Goal: Task Accomplishment & Management: Manage account settings

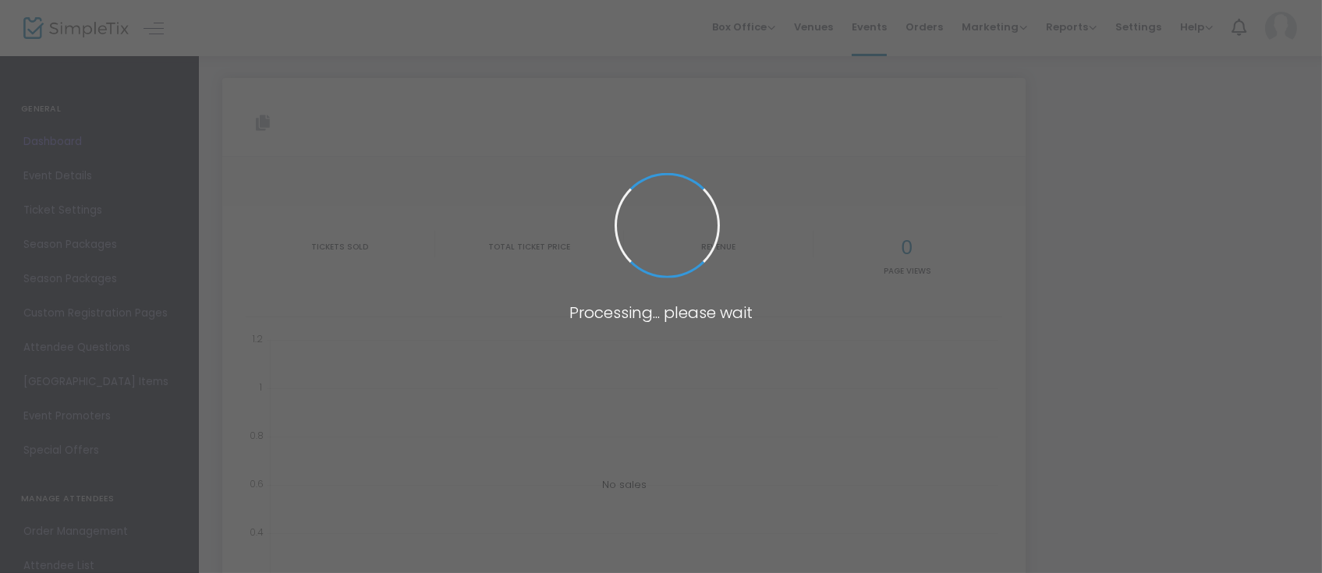
type input "[URL][DOMAIN_NAME][PERSON_NAME]"
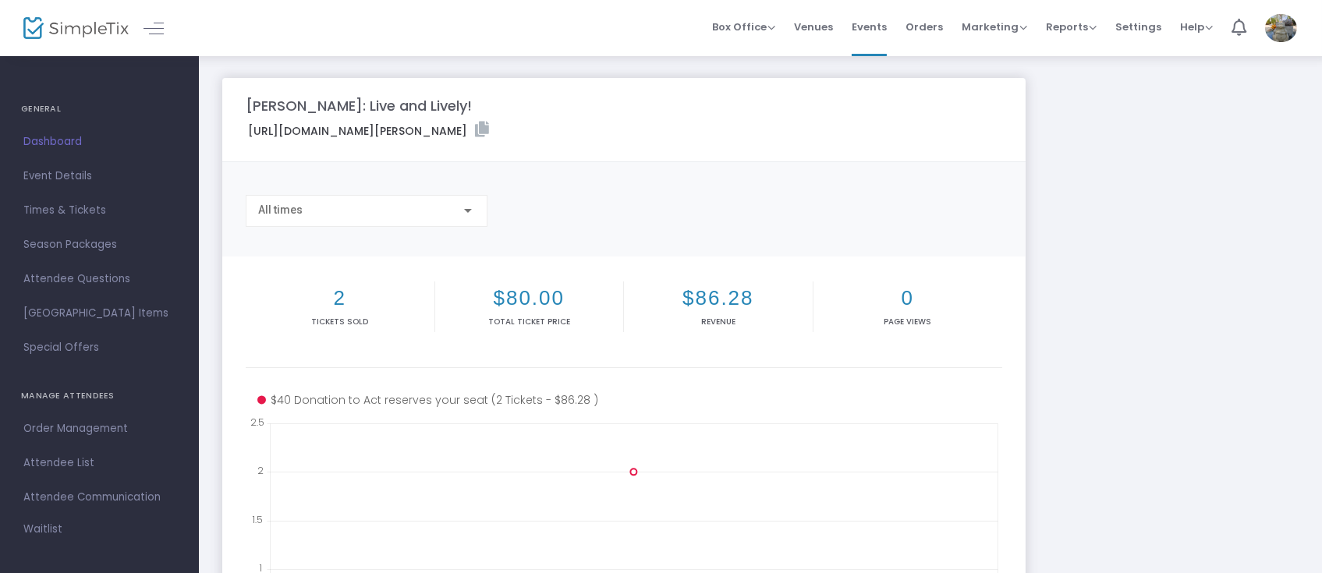
click at [337, 306] on h2 "2" at bounding box center [340, 298] width 182 height 24
click at [76, 210] on span "Times & Tickets" at bounding box center [99, 210] width 152 height 20
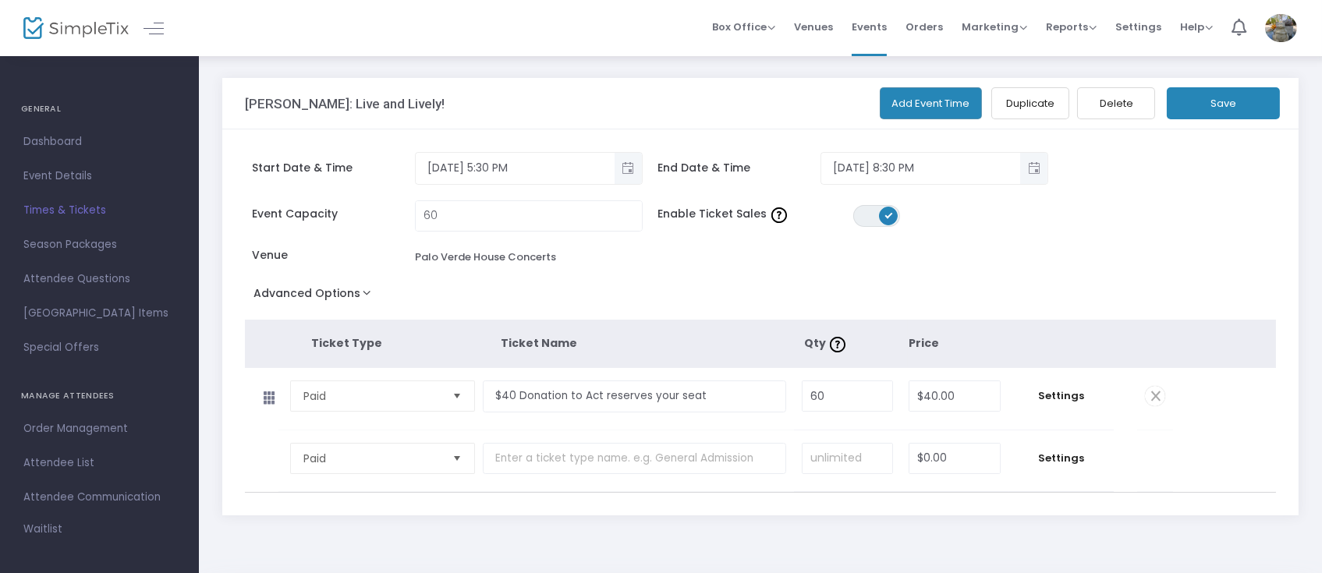
click at [76, 179] on span "Event Details" at bounding box center [99, 176] width 152 height 20
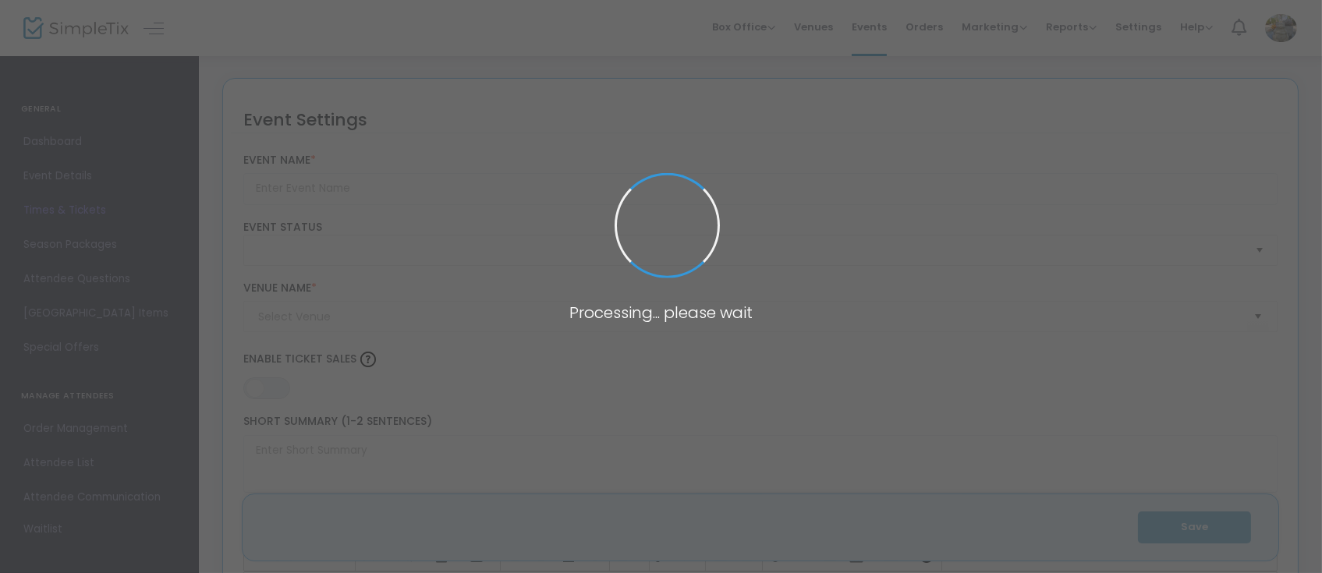
type input "[PERSON_NAME]: Live and Lively!"
type textarea "Palo Verde House Concerts proudly presents Steve Poltzin an intimate backyard c…"
type input "Buy Tickets"
checkbox input "true"
type input "Palo Verde House Concerts"
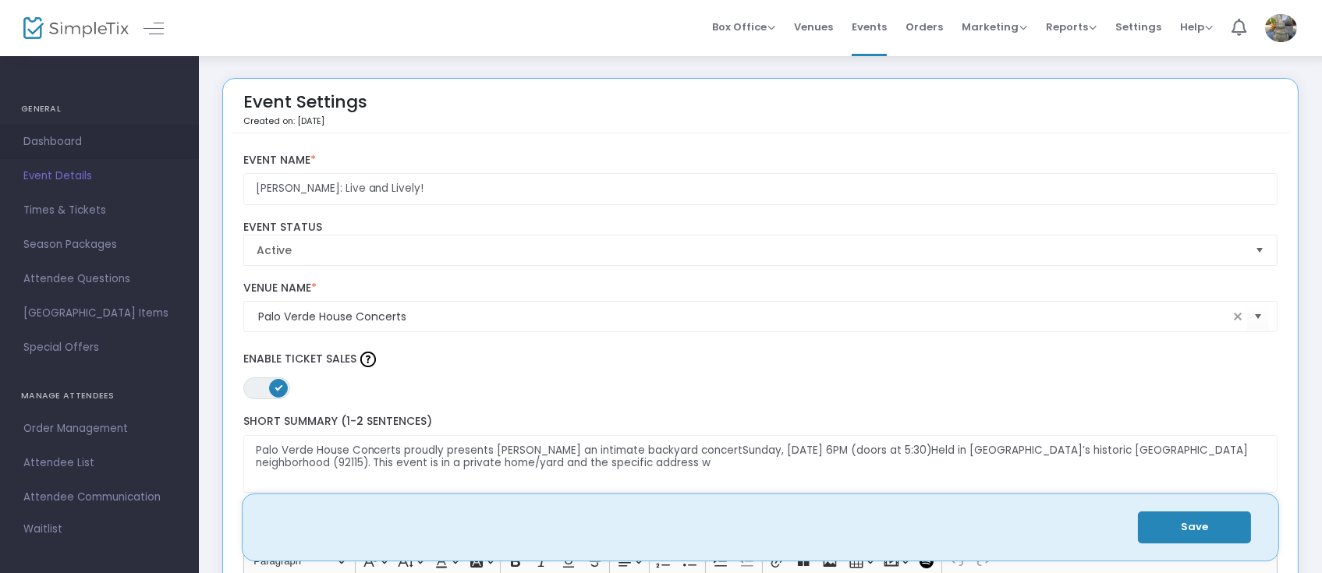
click at [62, 136] on span "Dashboard" at bounding box center [99, 142] width 152 height 20
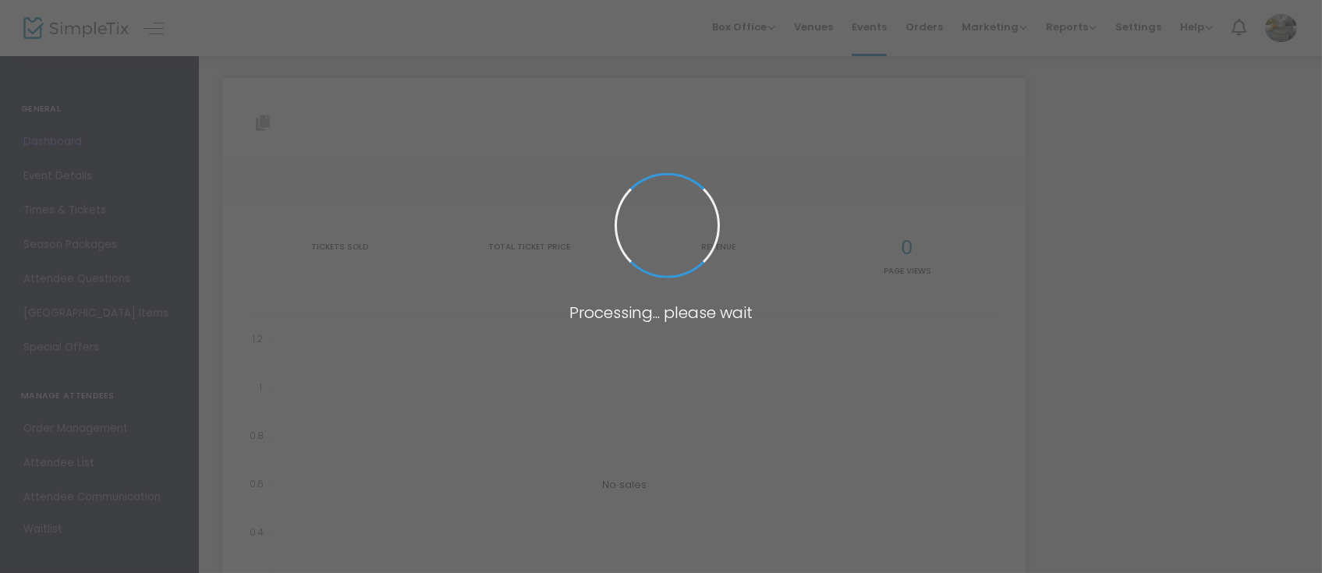
type input "[URL][DOMAIN_NAME][PERSON_NAME]"
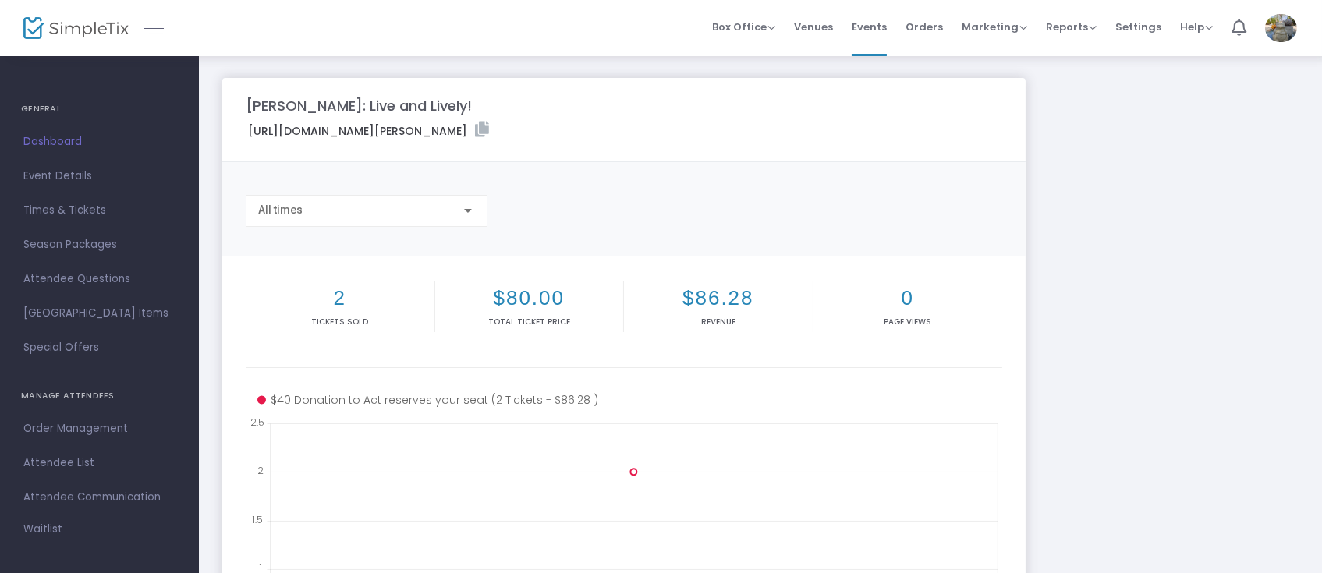
click at [336, 306] on h2 "2" at bounding box center [340, 298] width 182 height 24
click at [56, 174] on span "Event Details" at bounding box center [99, 176] width 152 height 20
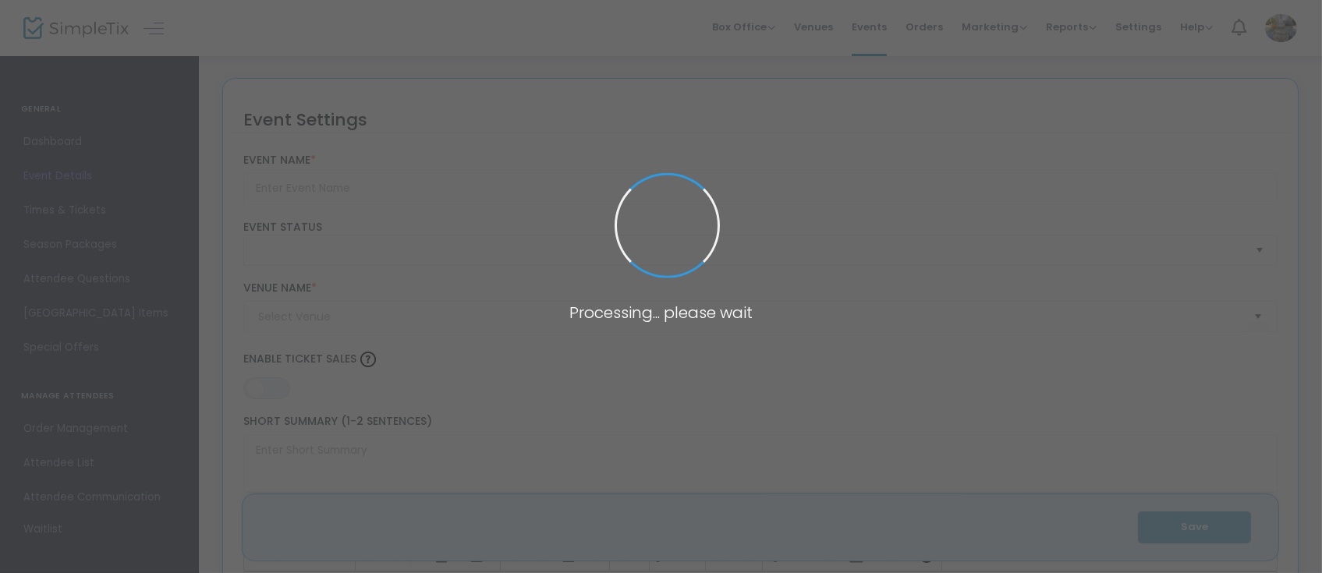
type input "[PERSON_NAME]: Live and Lively!"
type textarea "Palo Verde House Concerts proudly presents Steve Poltzin an intimate backyard c…"
type input "Buy Tickets"
checkbox input "true"
type input "Palo Verde House Concerts"
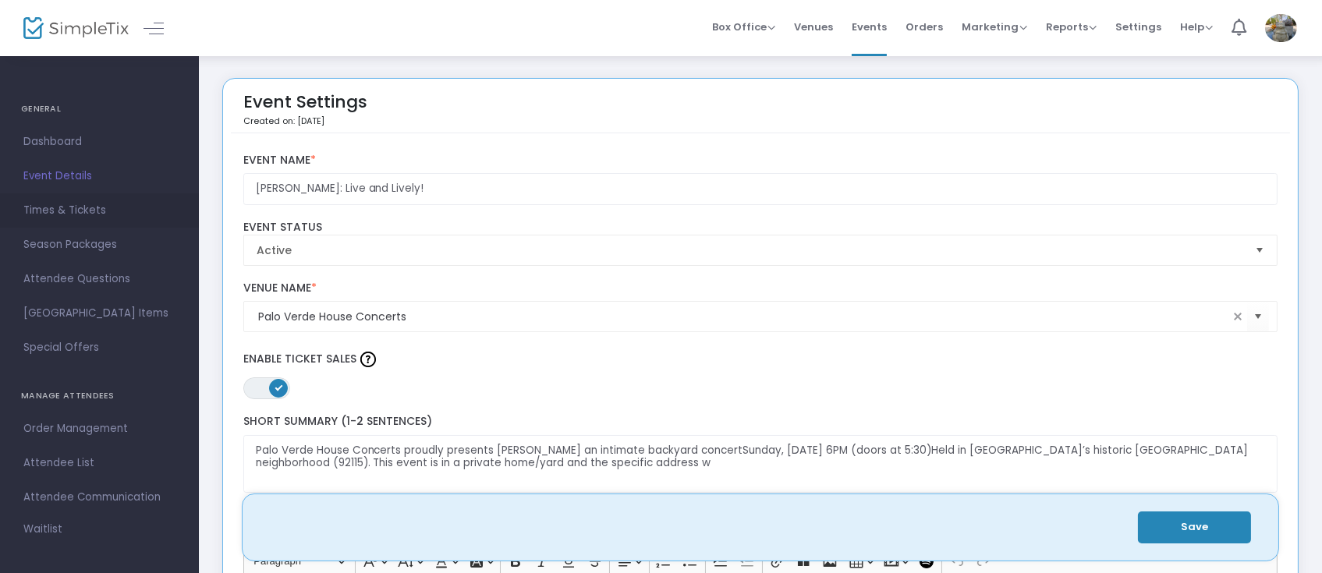
click at [84, 209] on span "Times & Tickets" at bounding box center [99, 210] width 152 height 20
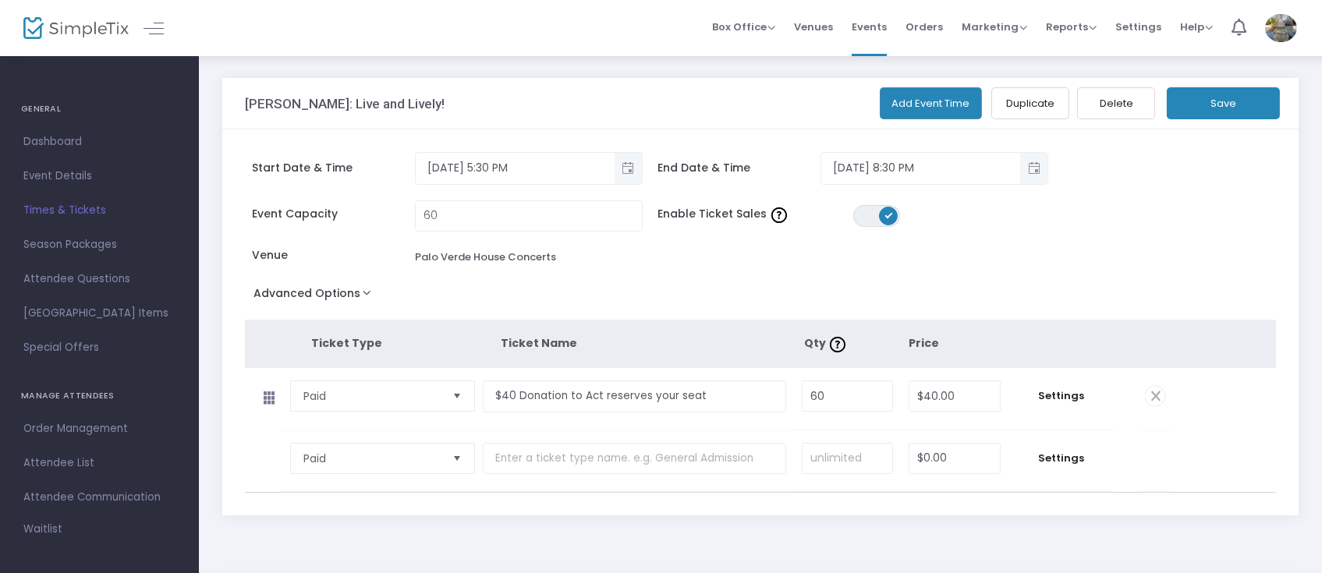
click at [66, 140] on span "Dashboard" at bounding box center [99, 142] width 152 height 20
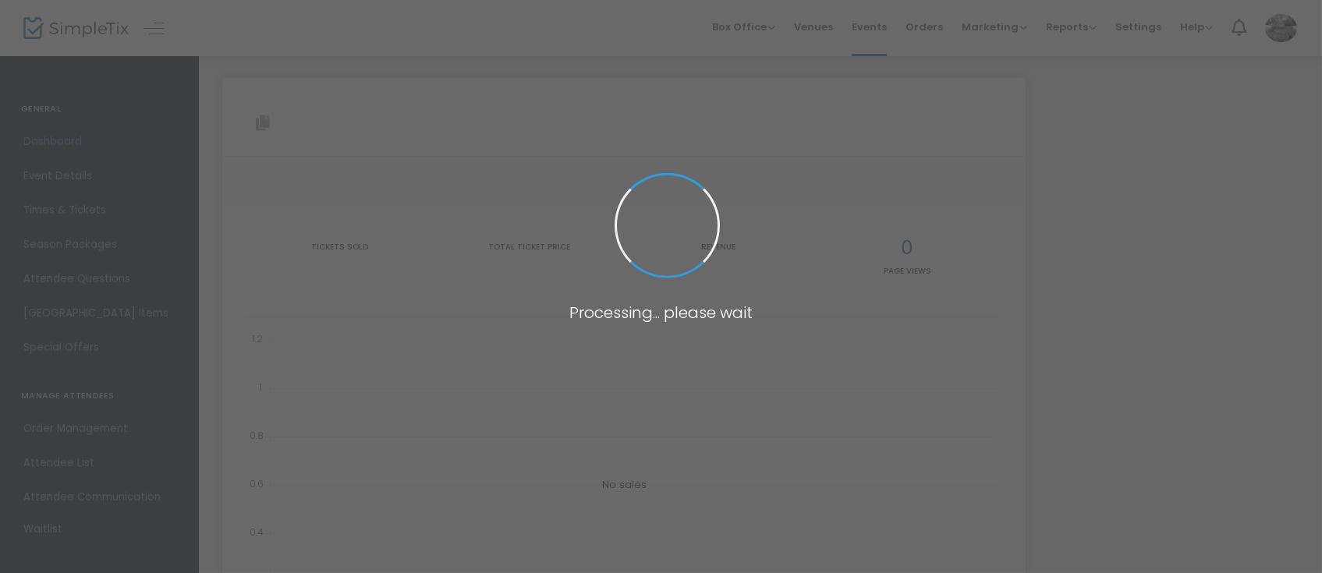
type input "https://www.simpletix.com/e/steve-poltz-live-and-lively-tickets-237227"
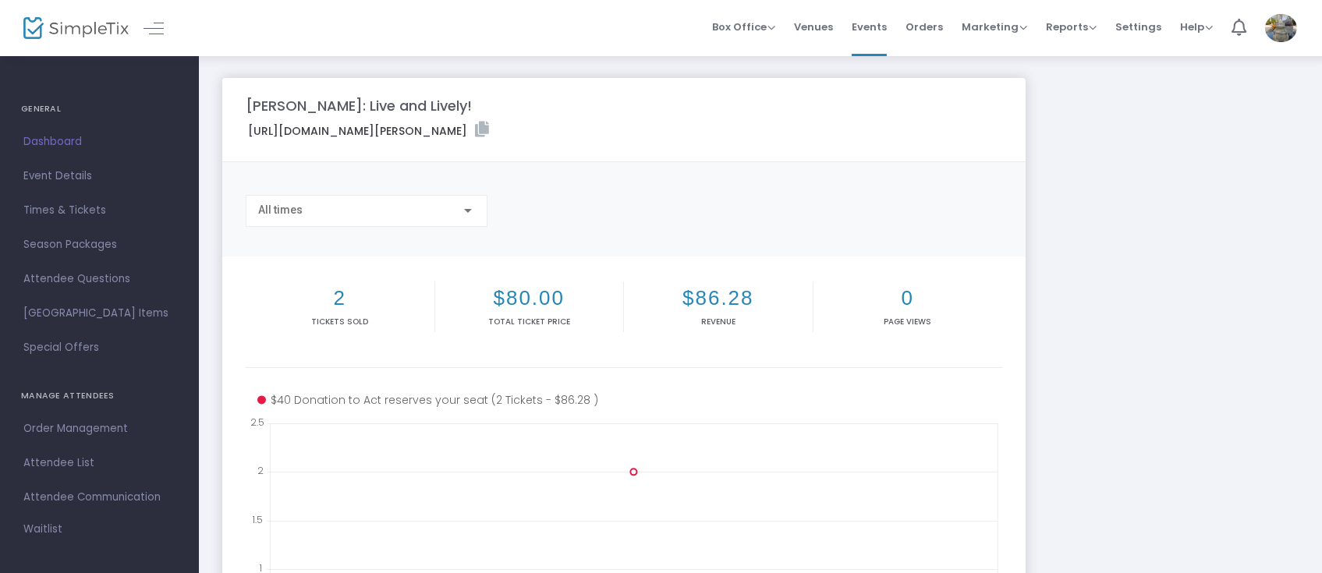
click at [39, 140] on span "Dashboard" at bounding box center [99, 142] width 152 height 20
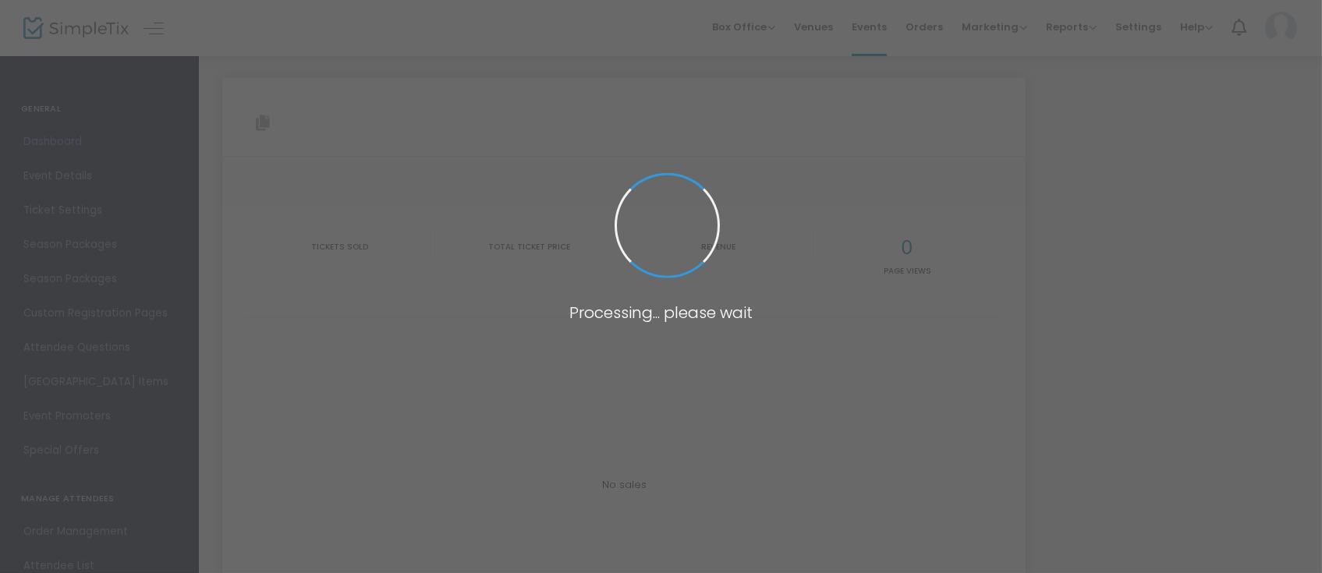
type input "https://www.simpletix.com/e/steve-poltz-live-and-lively-tickets-237227"
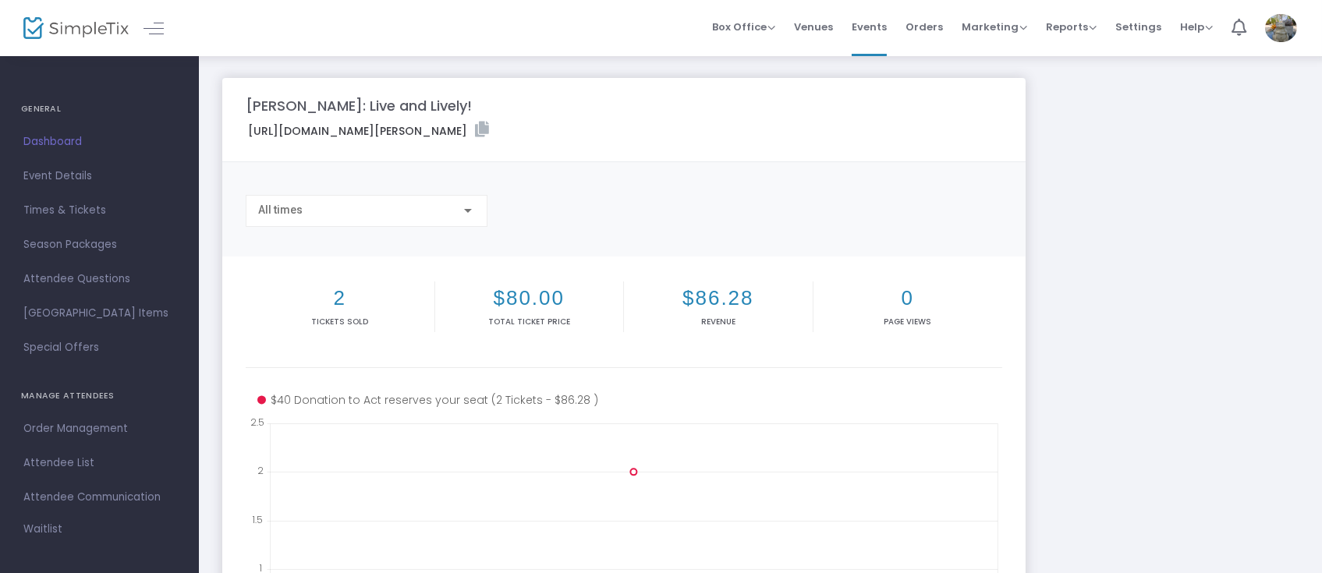
click at [397, 112] on m-panel-title "[PERSON_NAME]: Live and Lively!" at bounding box center [359, 105] width 226 height 21
click at [79, 34] on img at bounding box center [75, 28] width 105 height 23
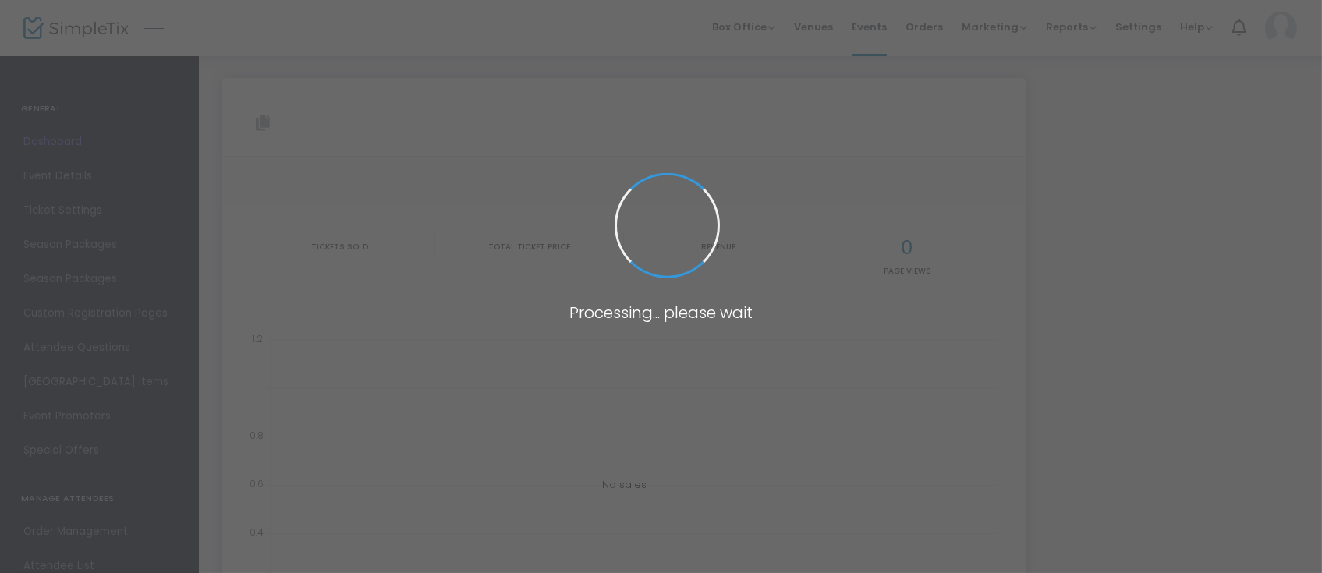
type input "[URL][DOMAIN_NAME][PERSON_NAME]"
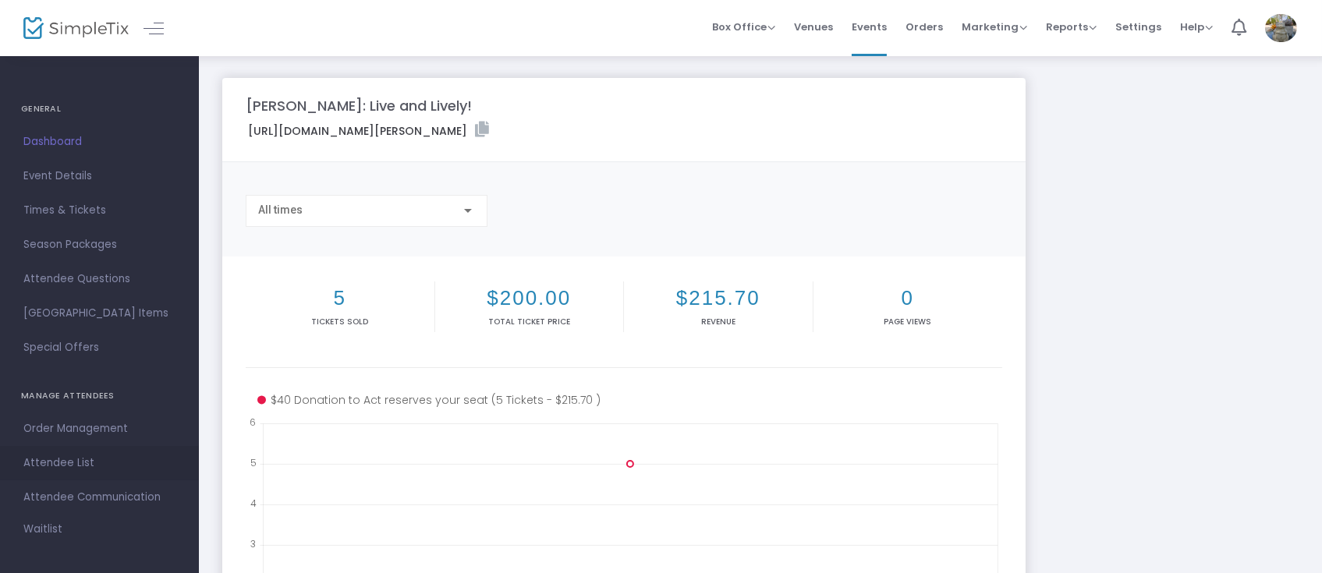
click at [84, 463] on span "Attendee List" at bounding box center [99, 463] width 152 height 20
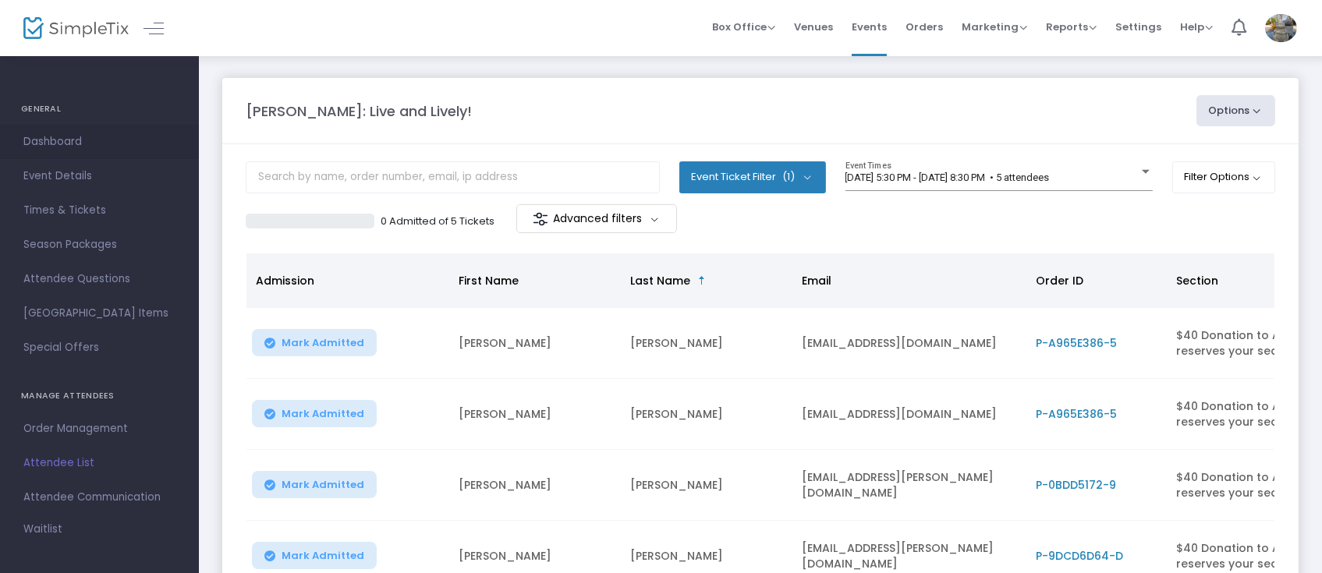
click at [63, 158] on link "Dashboard" at bounding box center [99, 142] width 199 height 34
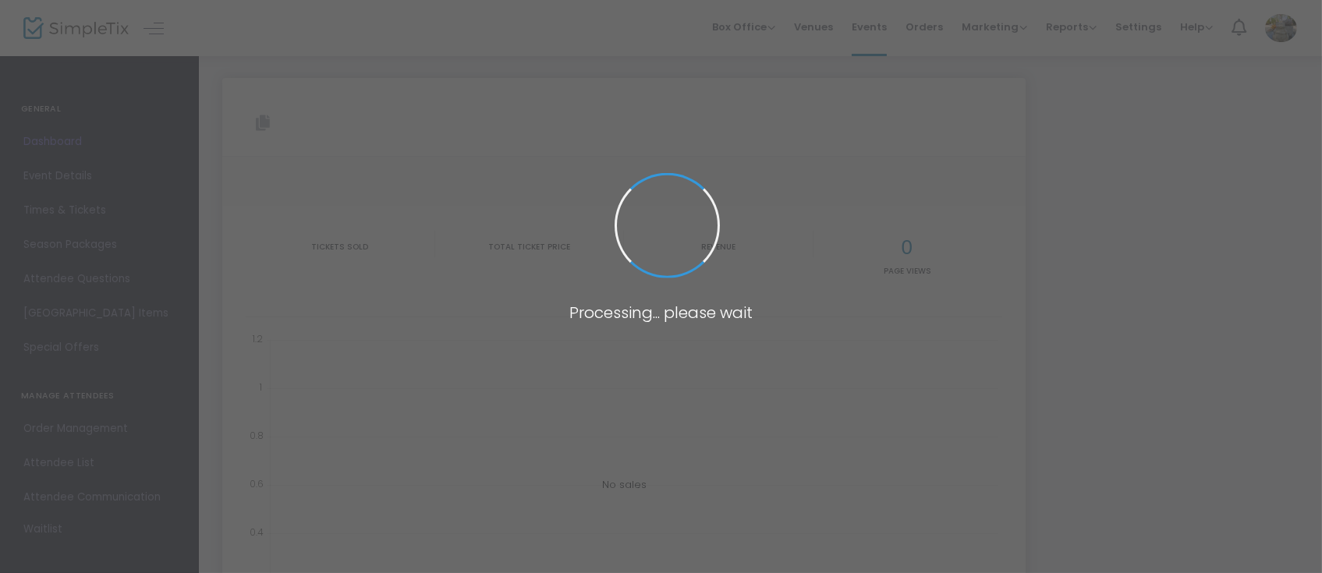
type input "[URL][DOMAIN_NAME][PERSON_NAME]"
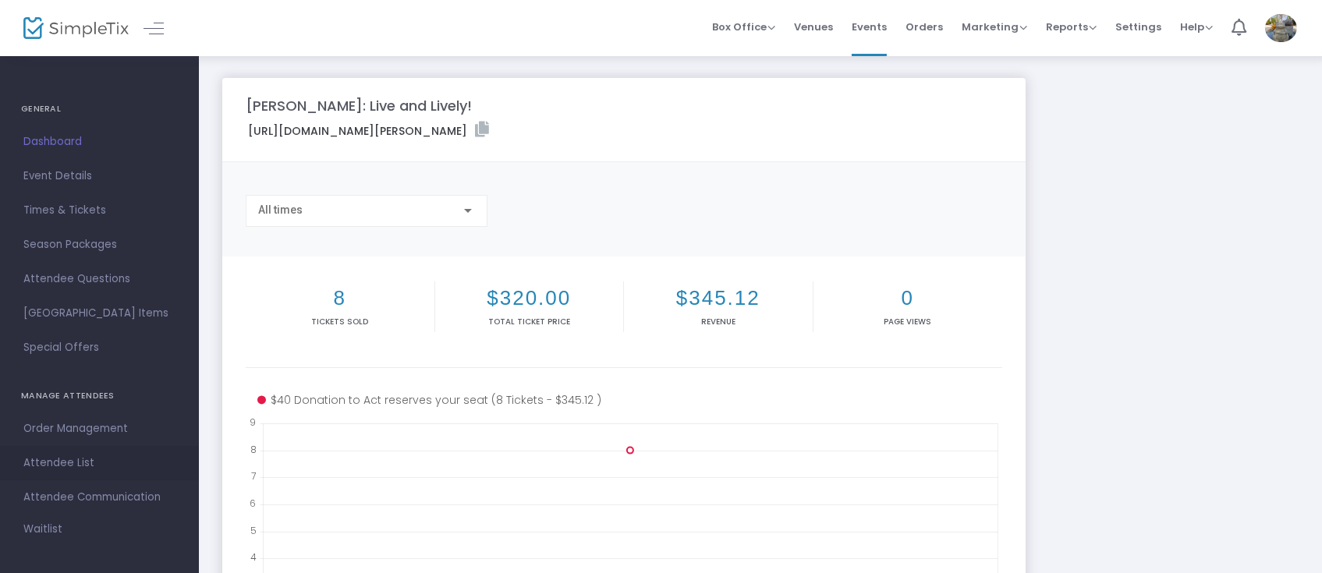
click at [76, 460] on span "Attendee List" at bounding box center [99, 463] width 152 height 20
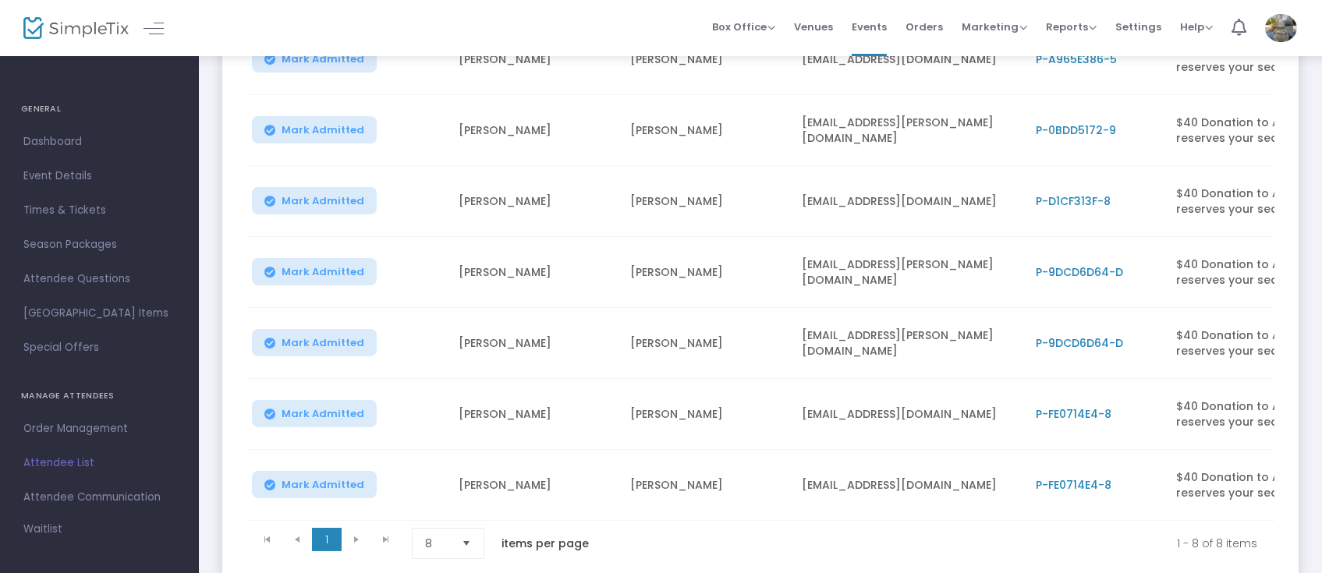
scroll to position [312, 0]
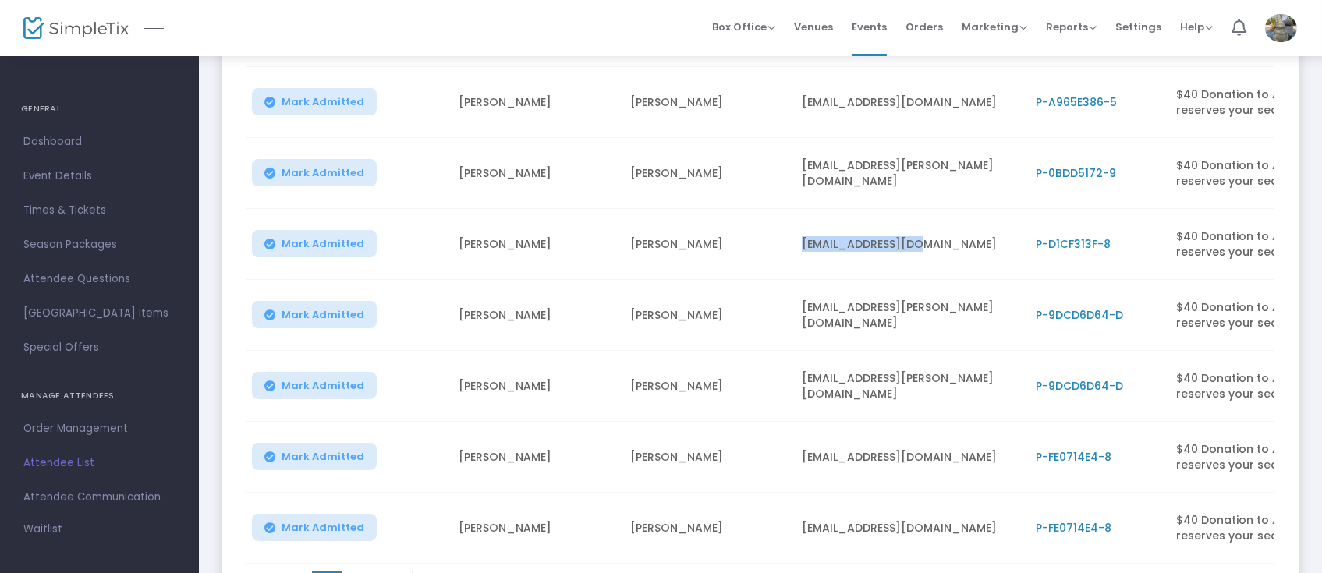
drag, startPoint x: 929, startPoint y: 242, endPoint x: 794, endPoint y: 247, distance: 135.0
click at [794, 247] on td "[EMAIL_ADDRESS][DOMAIN_NAME]" at bounding box center [909, 244] width 234 height 71
copy td "[EMAIL_ADDRESS][DOMAIN_NAME]"
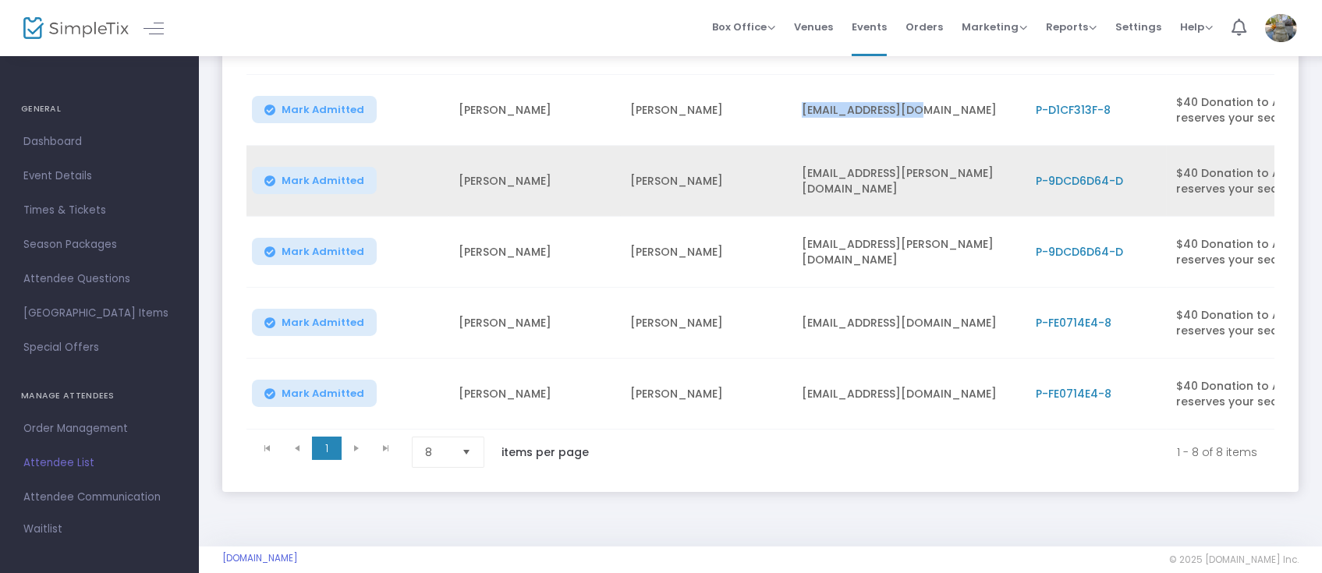
scroll to position [474, 0]
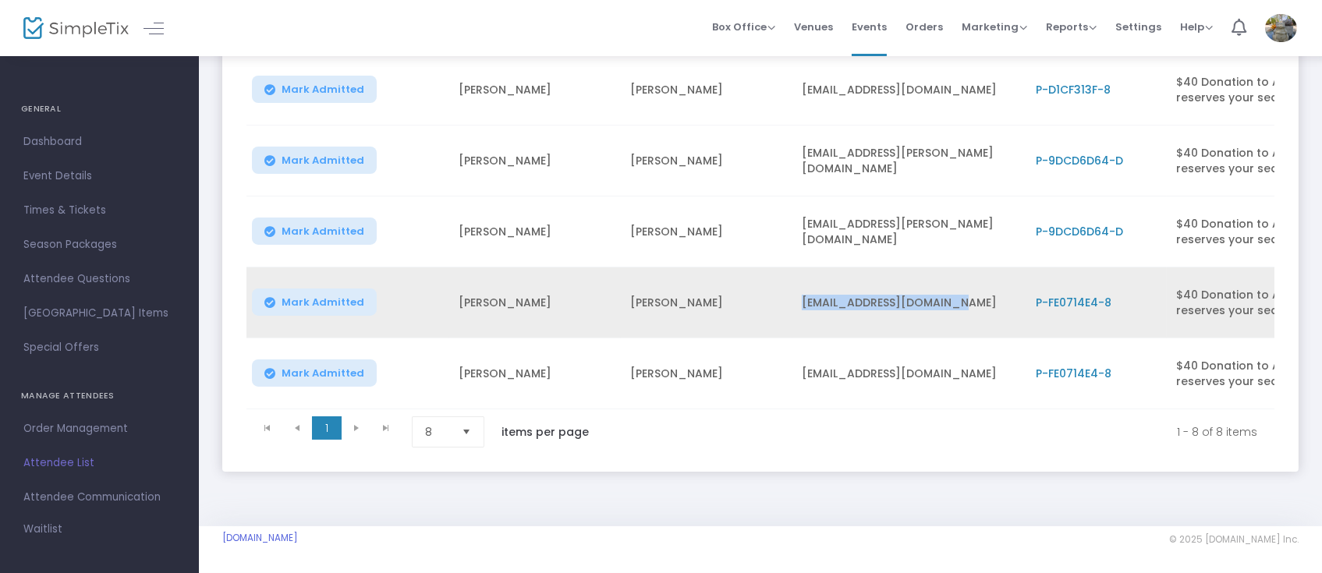
drag, startPoint x: 978, startPoint y: 292, endPoint x: 802, endPoint y: 303, distance: 175.8
click at [802, 303] on td "[EMAIL_ADDRESS][DOMAIN_NAME]" at bounding box center [909, 302] width 234 height 71
copy td "scottbase@roadrunner.com"
